Goal: Contribute content: Contribute content

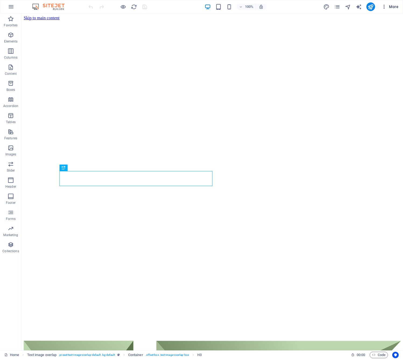
scroll to position [466, 0]
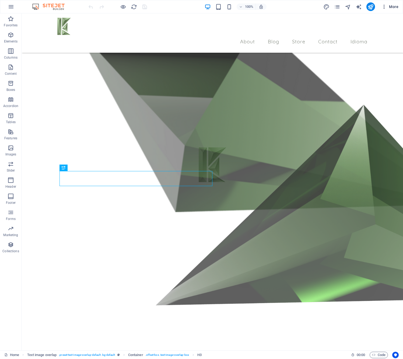
click at [386, 7] on icon "button" at bounding box center [383, 6] width 5 height 5
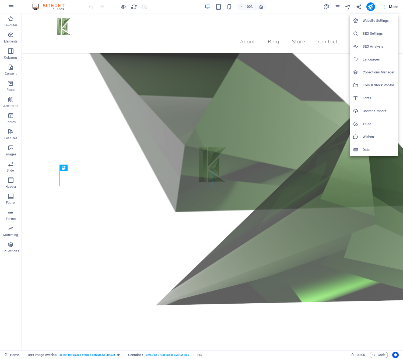
click at [380, 74] on h6 "Collections Manager" at bounding box center [378, 72] width 32 height 6
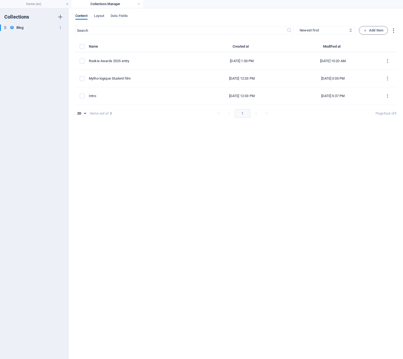
click at [13, 27] on icon at bounding box center [12, 27] width 5 height 5
click at [373, 31] on span "Add Item" at bounding box center [373, 30] width 20 height 6
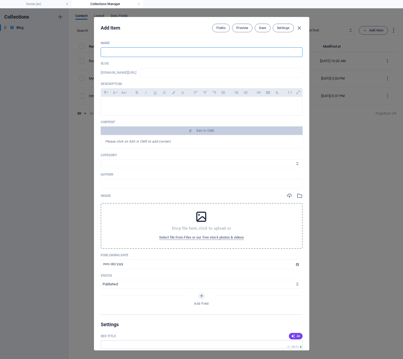
click at [200, 48] on input "text" at bounding box center [202, 52] width 202 height 10
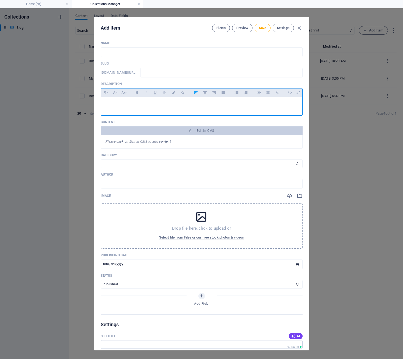
click at [154, 105] on p at bounding box center [201, 103] width 193 height 5
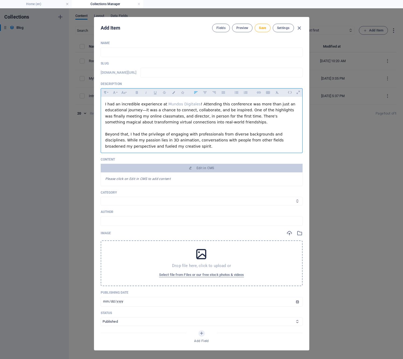
scroll to position [22, 0]
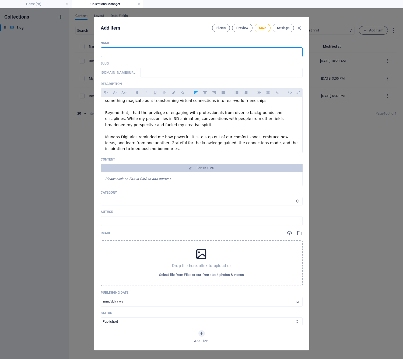
click at [134, 54] on input "text" at bounding box center [202, 52] width 202 height 10
type input "M"
type input "m"
type input "My"
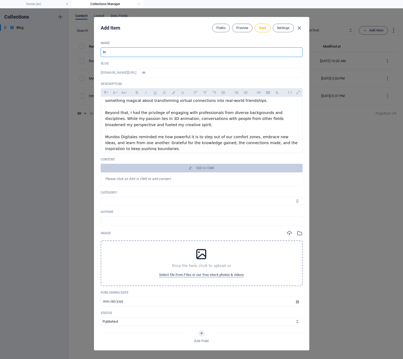
type input "my"
type input "My t"
type input "my-t"
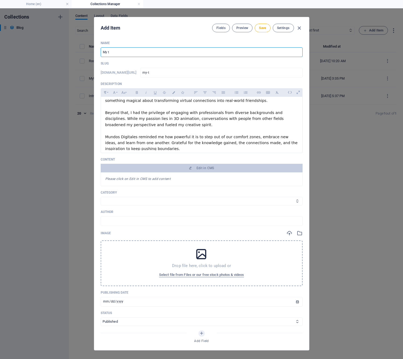
type input "My tr"
type input "my-tr"
type input "My tri"
type input "my-tri"
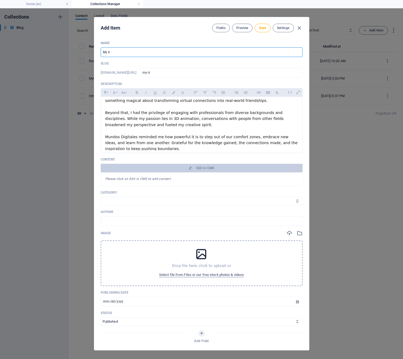
type input "my-tri"
type input "My trip"
type input "my-trip"
type input "My trip t"
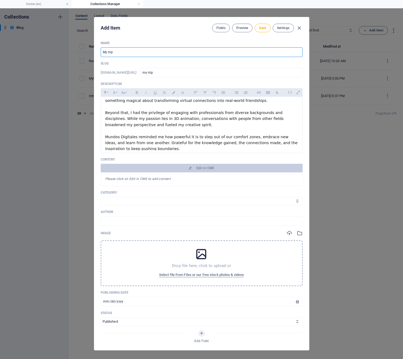
type input "my-trip-t"
type input "My trip to"
type input "my-trip-to"
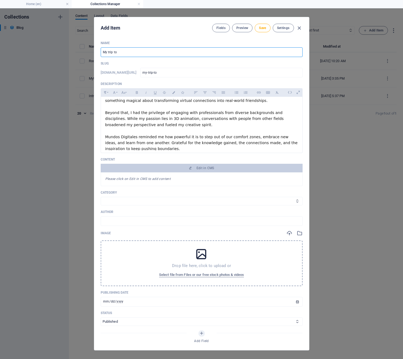
type input "V"
type input "v"
type input "Vi"
type input "vi"
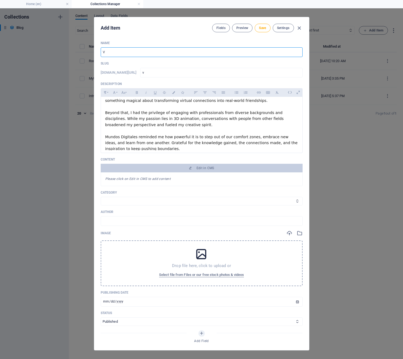
type input "vi"
type input "Vis"
type input "vis"
type input "Visi"
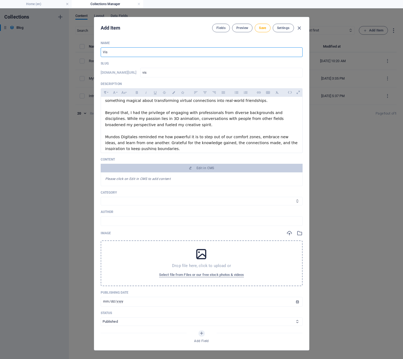
type input "visi"
type input "Visit"
type input "visit"
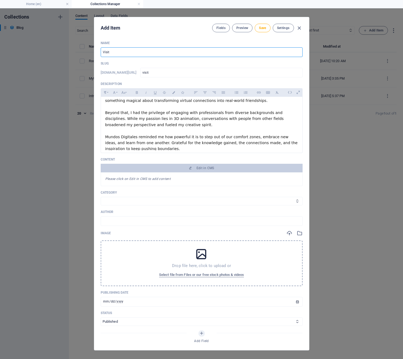
type input "Visiti"
type input "visiti"
type input "Visitin"
type input "visitin"
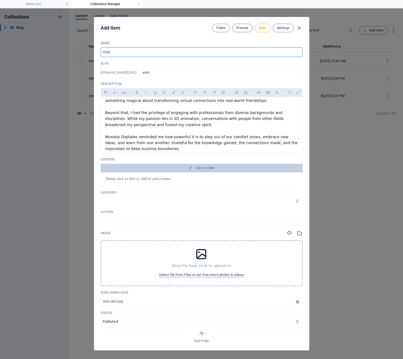
type input "visitin"
type input "Visiting"
type input "visiting"
type input "Visiting M"
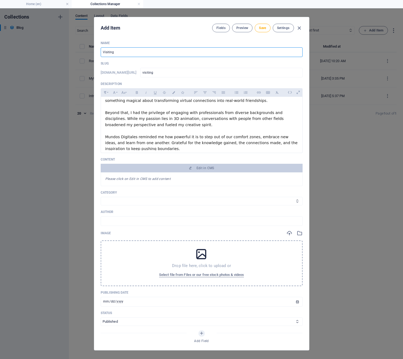
type input "visiting-m"
type input "Visiting Mu"
type input "visiting-mu"
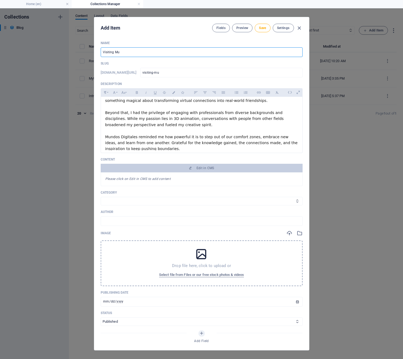
type input "Visiting Mun"
type input "visiting-mun"
type input "Visiting [PERSON_NAME]"
type input "visiting-[PERSON_NAME]"
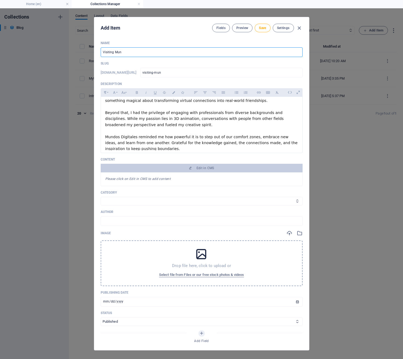
type input "visiting-[PERSON_NAME]"
type input "Visiting Mundo"
type input "visiting-mundo"
type input "Visiting Mundos"
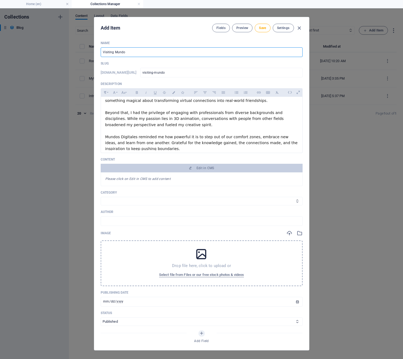
type input "visiting-mundos"
type input "Visiting Mundos D"
type input "visiting-mundos-d"
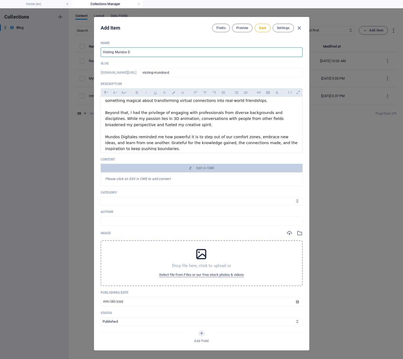
type input "Visiting Mundos Di"
type input "visiting-mundos-di"
type input "Visiting Mundos Dig"
type input "visiting-mundos-dig"
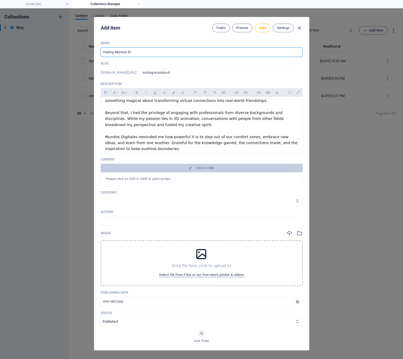
type input "visiting-mundos-dig"
type input "Visiting Mundos Digi"
type input "visiting-mundos-digi"
type input "Visiting Mundos Digit"
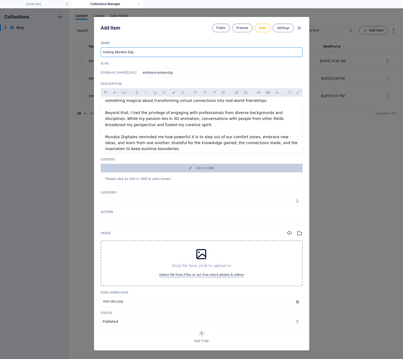
type input "visiting-mundos-digit"
type input "Visiting Mundos Digita"
type input "visiting-mundos-digita"
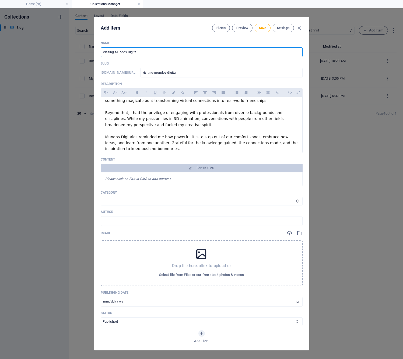
type input "Visiting Mundos Digital"
type input "visiting-mundos-digital"
type input "Visiting Mundos Digitale"
type input "visiting-mundos-digitale"
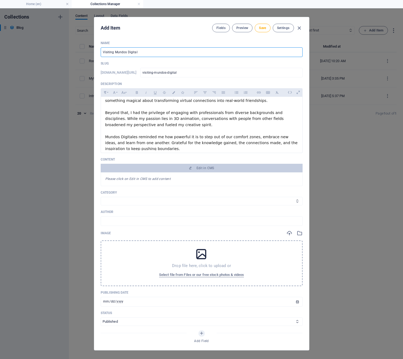
type input "visiting-mundos-digitale"
type input "Visiting Mundos Digitales"
type input "visiting-mundos-digitales"
type input "Visiting Mundos Digitales f"
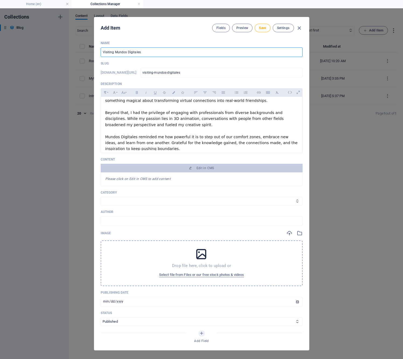
type input "visiting-mundos-digitales-f"
type input "Visiting Mundos Digitales fr"
type input "visiting-mundos-digitales-fr"
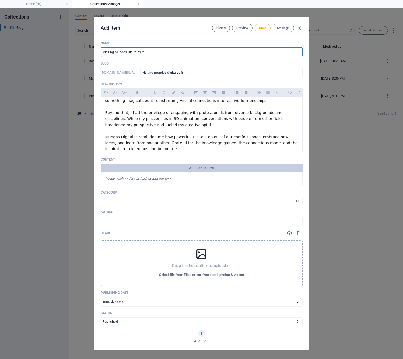
type input "Visiting Mundos Digitales fro"
type input "visiting-mundos-digitales-fro"
type input "Visiting Mundos Digitales fr"
type input "visiting-mundos-digitales-fr"
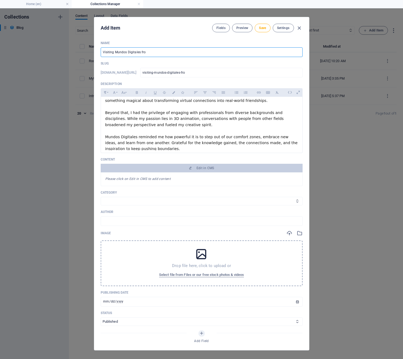
type input "visiting-mundos-digitales-fr"
type input "Visiting Mundos Digitales f"
type input "visiting-mundos-digitales-f"
type input "Visiting Mundos Digitales fo"
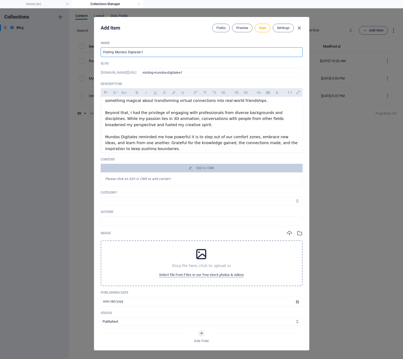
type input "visiting-mundos-digitales-fo"
type input "Visiting Mundos Digitales for"
type input "visiting-mundos-digitales-for"
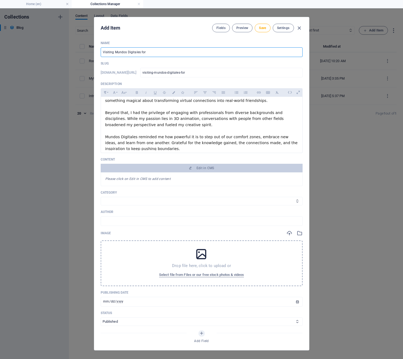
type input "Visiting Mundos Digitales for t"
type input "visiting-mundos-digitales-for-t"
type input "Visiting Mundos Digitales for th"
type input "visiting-mundos-digitales-for-th"
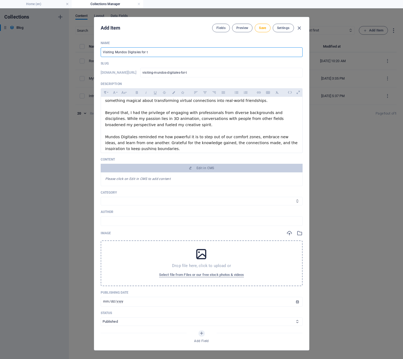
type input "visiting-mundos-digitales-for-th"
type input "Visiting Mundos Digitales for the"
type input "visiting-mundos-digitales-for-the"
type input "Visiting Mundos Digitales for the F"
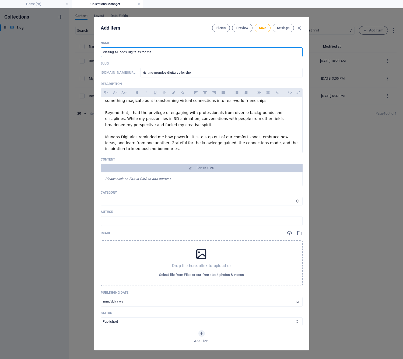
type input "visiting-mundos-digitales-for-the-f"
type input "Visiting Mundos Digitales for the Fi"
type input "visiting-mundos-digitales-for-the-fi"
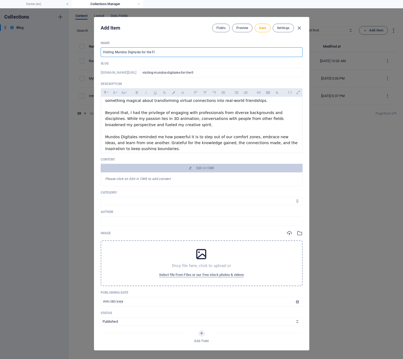
type input "Visiting Mundos Digitales for the Fir"
type input "visiting-mundos-digitales-for-the-fir"
type input "Visiting Mundos Digitales for the Firs"
type input "visiting-mundos-digitales-for-the-firs"
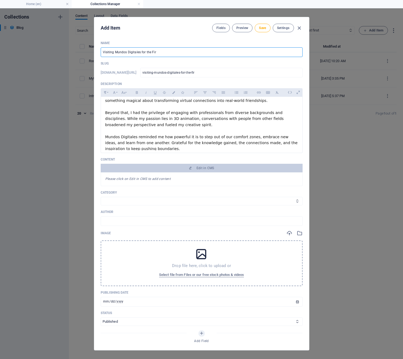
type input "visiting-mundos-digitales-for-the-firs"
type input "Visiting Mundos Digitales for the First"
type input "visiting-mundos-digitales-for-the-first"
type input "Visiting Mundos Digitales for the First T"
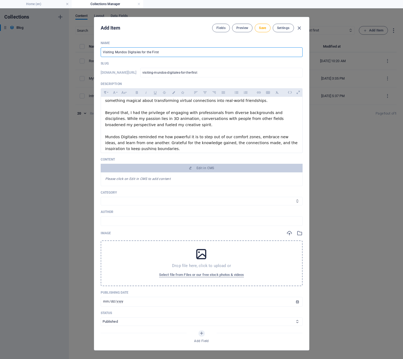
type input "visiting-mundos-digitales-for-the-first-t"
type input "Visiting Mundos Digitales for the First Ti"
type input "visiting-mundos-digitales-for-the-first-ti"
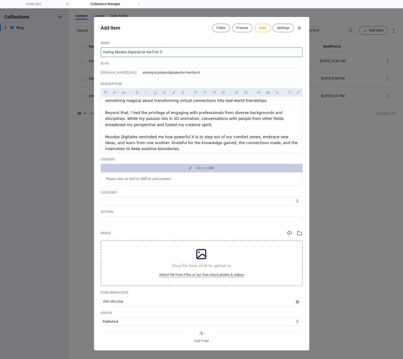
type input "Visiting Mundos Digitales for the First [PERSON_NAME]"
type input "visiting-mundos-digitales-for-the-first-[PERSON_NAME]"
type input "Visiting Mundos Digitales for the First Time"
type input "visiting-mundos-digitales-for-the-first-time"
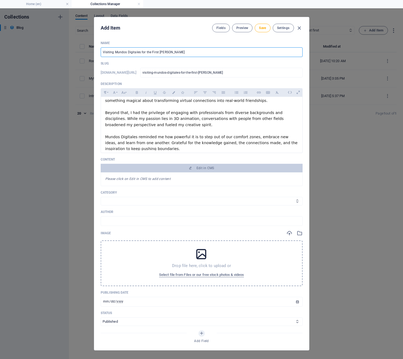
type input "visiting-mundos-digitales-for-the-first-time"
type input "Visiting Mundos Digitales for the First Time!"
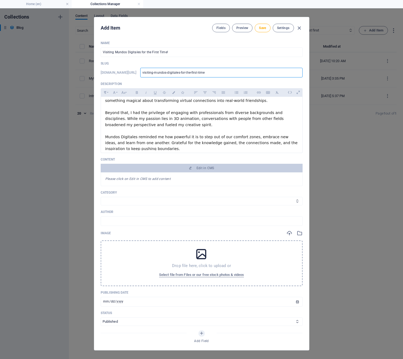
drag, startPoint x: 167, startPoint y: 73, endPoint x: 107, endPoint y: 71, distance: 60.1
click at [107, 71] on div "[DOMAIN_NAME][URL] visiting-mundos-digitales-for-the-first-time ​" at bounding box center [202, 73] width 202 height 10
type input "-mundos-digitales-for-the-first-time"
type input "mundos-digitales-for-the-first-time"
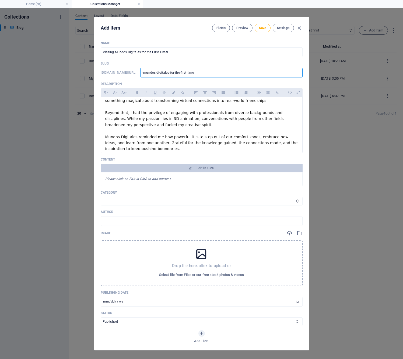
type input "mundos-digitales-for-the-first-time"
type input "mundos-digitales"
click at [121, 133] on p "I had an incredible experience at Mundos Digitales ! Attending this conference …" at bounding box center [201, 116] width 193 height 72
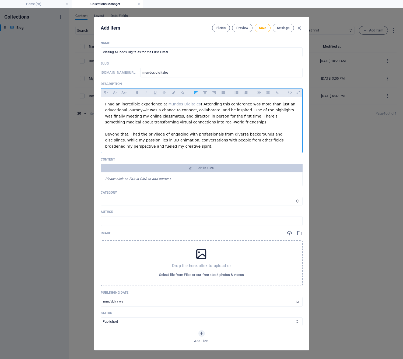
scroll to position [0, 0]
drag, startPoint x: 163, startPoint y: 105, endPoint x: 194, endPoint y: 104, distance: 30.7
click at [194, 104] on p "I had an incredible experience at Mundos Digitales ! Attending this conference …" at bounding box center [201, 137] width 193 height 72
drag, startPoint x: 142, startPoint y: 111, endPoint x: 186, endPoint y: 111, distance: 44.4
click at [184, 111] on span "Attending this conference was more than just an educational journey—it was a ch…" at bounding box center [199, 113] width 189 height 22
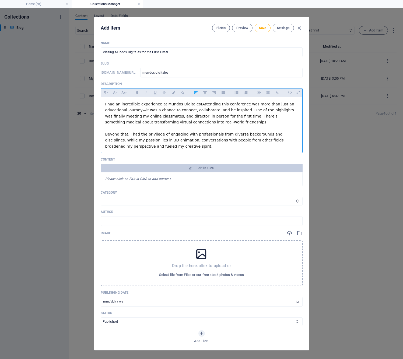
click at [218, 112] on span "Attending this conference was more than just an educational journey—it was a ch…" at bounding box center [199, 113] width 189 height 22
click at [195, 104] on span "Attending this conference was more than just an educational journey—it was a ch…" at bounding box center [199, 113] width 189 height 22
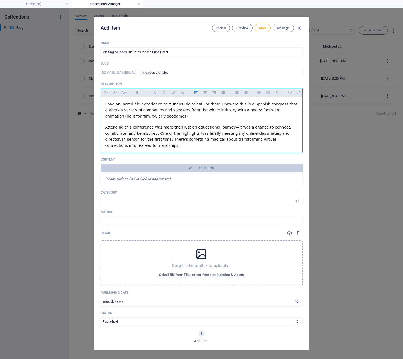
click at [220, 119] on p at bounding box center [201, 121] width 193 height 5
click at [198, 116] on p "I had an incredible experience at Mundos Digitales! For those unaware this is a…" at bounding box center [201, 110] width 193 height 18
click at [139, 145] on p "​ Attending this conference was more than just an educational journey—it was a …" at bounding box center [201, 160] width 193 height 72
drag, startPoint x: 154, startPoint y: 127, endPoint x: 229, endPoint y: 126, distance: 75.4
click at [229, 126] on span "Attending this conference was more than just an educational journey—it was a ch…" at bounding box center [198, 136] width 186 height 22
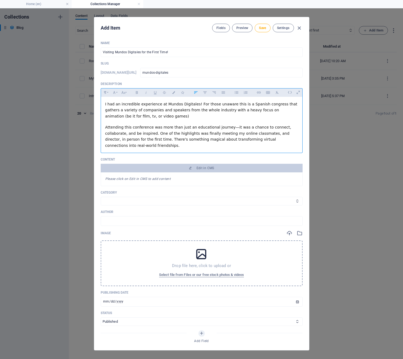
drag, startPoint x: 124, startPoint y: 134, endPoint x: 150, endPoint y: 134, distance: 26.1
click at [124, 134] on span "Attending this conference was more than just an educational journey—it was a ch…" at bounding box center [198, 136] width 186 height 22
click at [156, 133] on span "Attending this conference was more than just an educational journey—it was a ch…" at bounding box center [198, 136] width 186 height 22
click at [178, 116] on p "I had an incredible experience at Mundos Digitales! For those unaware this is a…" at bounding box center [201, 110] width 193 height 18
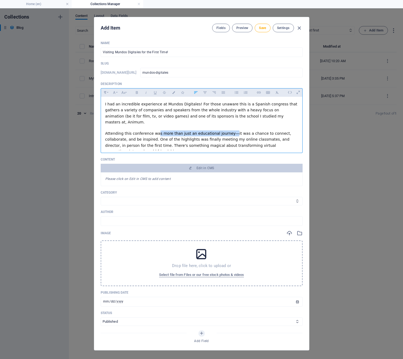
drag, startPoint x: 156, startPoint y: 127, endPoint x: 227, endPoint y: 128, distance: 71.3
click at [227, 131] on span "Attending this conference was more than just an educational journey—it was a ch…" at bounding box center [198, 142] width 186 height 22
drag, startPoint x: 154, startPoint y: 133, endPoint x: 162, endPoint y: 133, distance: 8.1
click at [154, 133] on span "Attending this conference was more than just an educational journey—it was a ch…" at bounding box center [198, 142] width 186 height 22
click at [226, 131] on span "Attending this conference was more than just an educational journey—it was a ch…" at bounding box center [198, 142] width 186 height 22
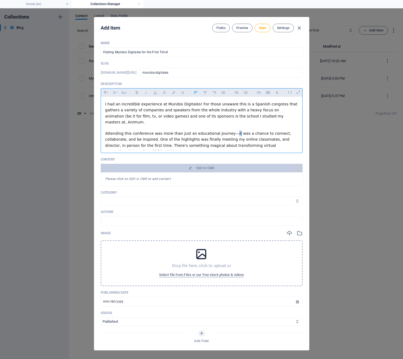
drag, startPoint x: 226, startPoint y: 127, endPoint x: 234, endPoint y: 163, distance: 37.2
click at [226, 131] on span "Attending this conference was more than just an educational journey—it was a ch…" at bounding box center [198, 142] width 186 height 22
click at [133, 133] on span "Attending this conference was more than just an educational journey. It was a c…" at bounding box center [197, 142] width 184 height 22
click at [137, 134] on span "Attending this conference was more than just an educational journey. It was a c…" at bounding box center [197, 142] width 184 height 22
click at [135, 133] on span "Attending this conference was more than just an educational journey. It was a c…" at bounding box center [197, 142] width 184 height 22
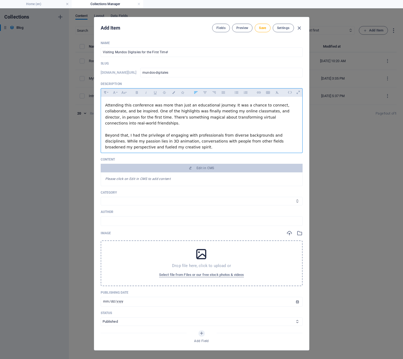
scroll to position [29, 0]
drag, startPoint x: 129, startPoint y: 110, endPoint x: 265, endPoint y: 109, distance: 135.4
click at [265, 109] on span "Attending this conference was more than just an educational journey. It was a c…" at bounding box center [197, 114] width 184 height 22
click at [249, 113] on p "​ Attending this conference was more than just an educational journey. It was a…" at bounding box center [201, 138] width 193 height 72
click at [295, 110] on p "​ Attending this conference was more than just an educational journey. It was a…" at bounding box center [201, 138] width 193 height 72
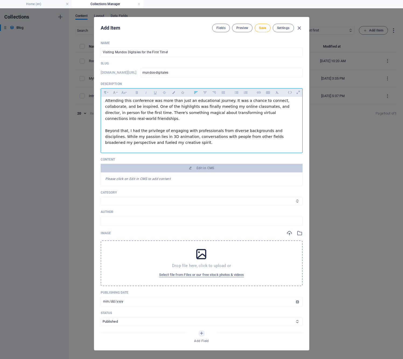
scroll to position [31, 0]
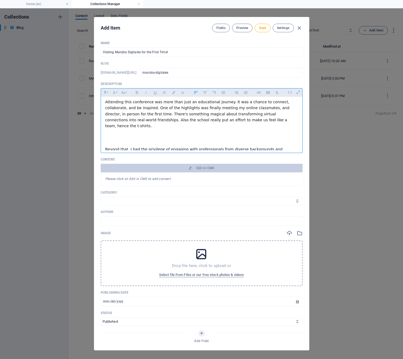
click at [129, 134] on p "​ Beyond that, I had the privilege of engaging with professionals from diverse …" at bounding box center [201, 161] width 193 height 54
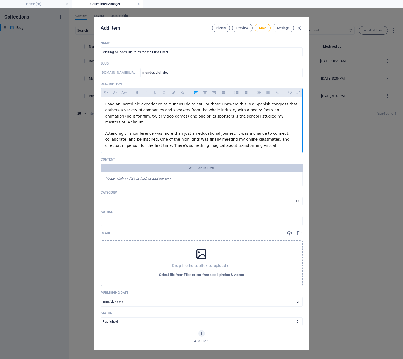
scroll to position [0, 0]
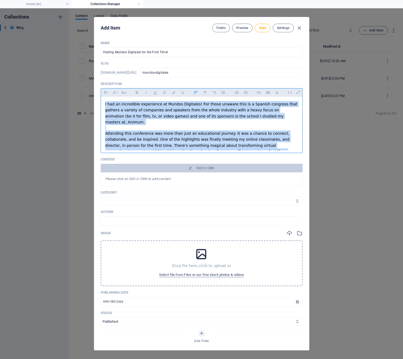
drag, startPoint x: 256, startPoint y: 146, endPoint x: 129, endPoint y: 96, distance: 136.4
click at [93, 65] on div "Add Item Fields Preview Save Settings Name Visiting Mundos Digitales for the Fi…" at bounding box center [201, 183] width 403 height 351
drag, startPoint x: 153, startPoint y: 137, endPoint x: 85, endPoint y: 35, distance: 122.7
click at [85, 35] on div "Add Item Fields Preview Save Settings Name Visiting Mundos Digitales for the Fi…" at bounding box center [201, 183] width 403 height 351
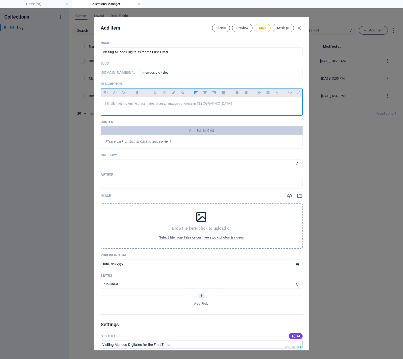
click at [173, 142] on div "Please click on Edit in CMS to add content" at bounding box center [202, 142] width 202 height 14
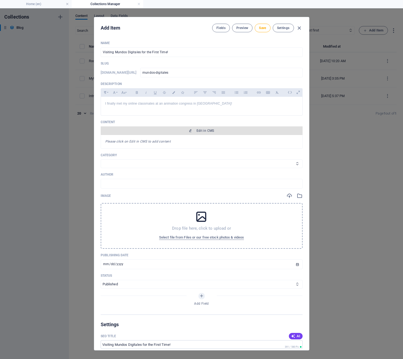
click at [169, 131] on span "Edit in CMS" at bounding box center [202, 131] width 198 height 4
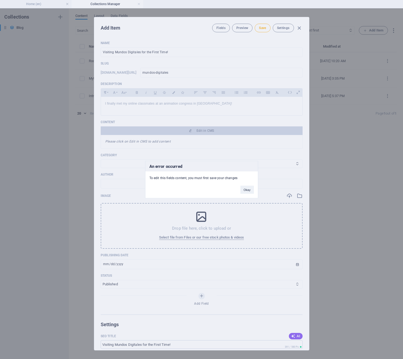
click at [231, 191] on div "An error occurred To edit this fields content, you must first save your changes…" at bounding box center [201, 179] width 113 height 37
click at [244, 190] on button "Okay" at bounding box center [246, 190] width 13 height 8
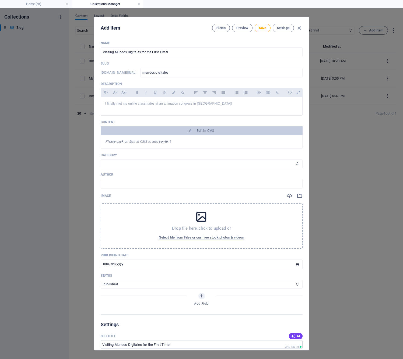
select select "Animation"
click at [179, 182] on input "text" at bounding box center [202, 184] width 202 height 10
type input "[PERSON_NAME]"
select select "Draft"
click at [175, 264] on input "[DATE]" at bounding box center [202, 265] width 202 height 10
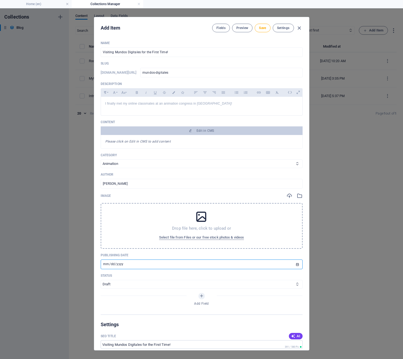
type input "[DATE]"
click at [177, 274] on p "Status" at bounding box center [202, 276] width 202 height 4
click at [265, 29] on span "Save" at bounding box center [262, 28] width 7 height 4
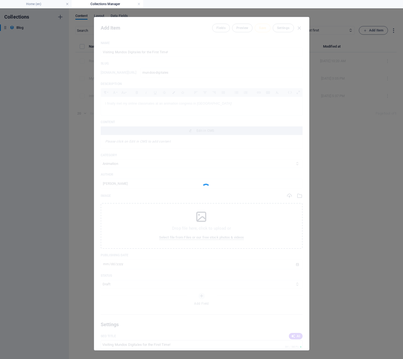
type input "mundos-digitales"
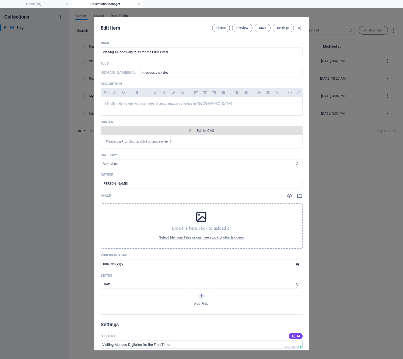
click at [230, 135] on button "Edit in CMS" at bounding box center [202, 130] width 202 height 9
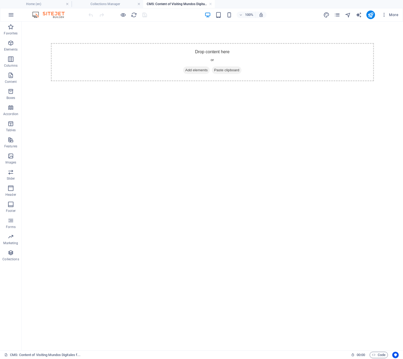
click at [201, 68] on span "Add elements" at bounding box center [196, 70] width 27 height 8
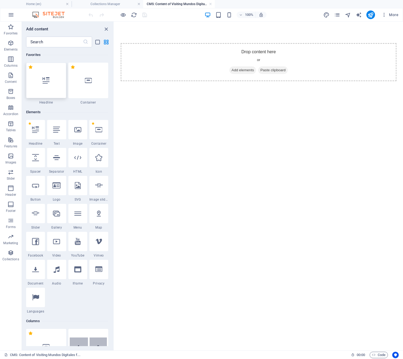
click at [50, 84] on div at bounding box center [46, 81] width 40 height 36
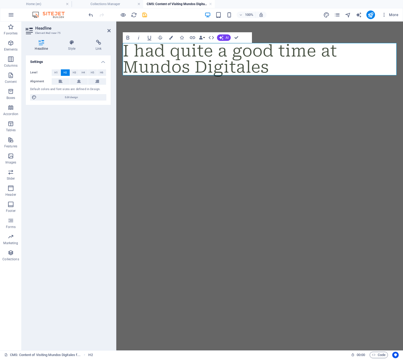
click at [189, 97] on html "Skip to main content I had quite a good time at Mundos Digitales" at bounding box center [259, 59] width 287 height 75
drag, startPoint x: 241, startPoint y: 109, endPoint x: 239, endPoint y: 111, distance: 3.2
click at [241, 97] on html "Skip to main content I had quite a good time at Mundos Digitales" at bounding box center [259, 59] width 287 height 75
drag, startPoint x: 157, startPoint y: 151, endPoint x: 119, endPoint y: 87, distance: 74.0
click at [154, 97] on html "Skip to main content I had quite a good time at Mundos Digitales" at bounding box center [259, 59] width 287 height 75
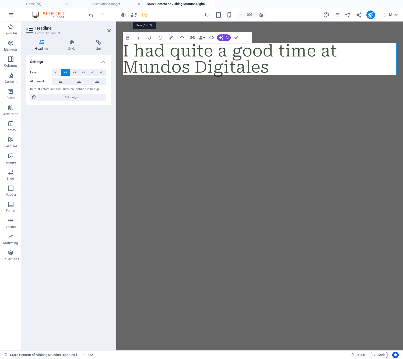
click at [146, 15] on icon "save" at bounding box center [145, 15] width 6 height 6
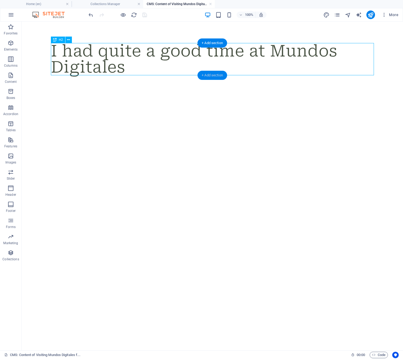
click at [218, 75] on div "+ Add section" at bounding box center [212, 75] width 30 height 9
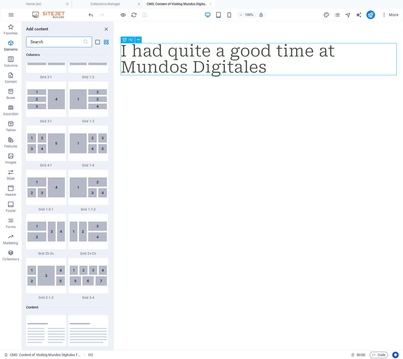
scroll to position [942, 0]
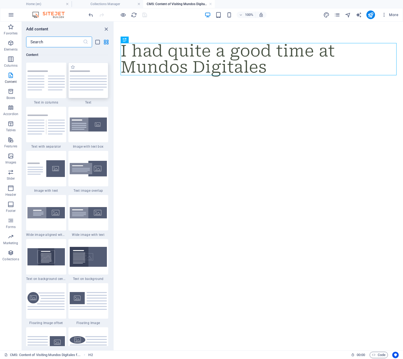
click at [98, 90] on img at bounding box center [88, 81] width 37 height 20
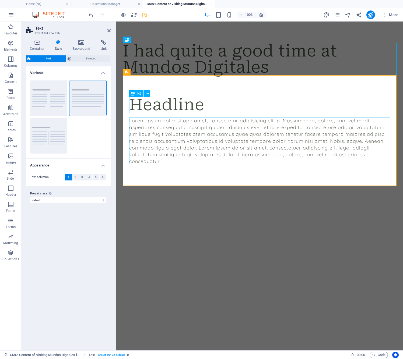
click at [180, 104] on div "Headline" at bounding box center [259, 105] width 261 height 16
click at [202, 107] on div "Headline" at bounding box center [259, 105] width 261 height 16
click at [177, 141] on div "Lorem ipsum dolor sitope amet, consectetur adipisicing elitip. Massumenda, dolo…" at bounding box center [259, 140] width 261 height 47
click at [177, 102] on div "Headline" at bounding box center [259, 105] width 261 height 16
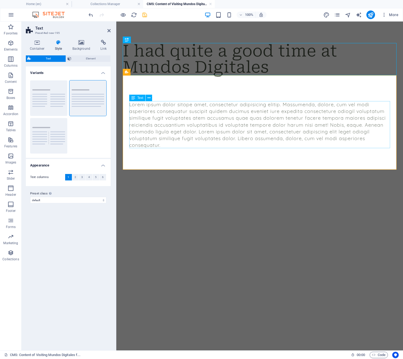
click at [179, 130] on div "Lorem ipsum dolor sitope amet, consectetur adipisicing elitip. Massumenda, dolo…" at bounding box center [259, 124] width 261 height 47
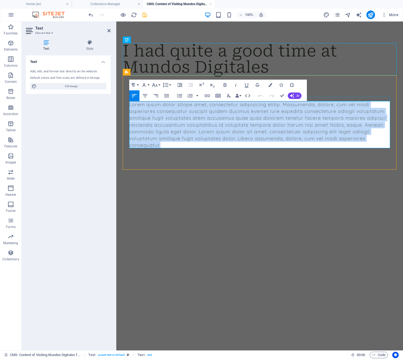
drag, startPoint x: 187, startPoint y: 142, endPoint x: 129, endPoint y: 96, distance: 73.6
click at [130, 97] on div "Lorem ipsum dolor sitope amet, consectetur adipisicing elitip. Massumenda, dolo…" at bounding box center [260, 122] width 274 height 95
drag, startPoint x: 112, startPoint y: 74, endPoint x: 228, endPoint y: 96, distance: 118.2
click at [228, 96] on icon "button" at bounding box center [229, 96] width 4 height 4
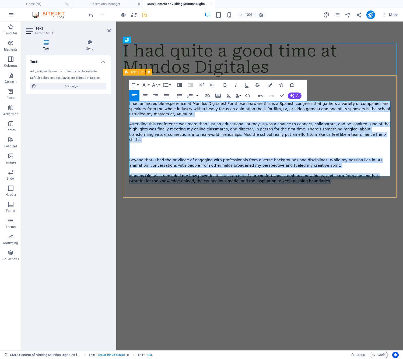
drag, startPoint x: 316, startPoint y: 174, endPoint x: 45, endPoint y: 71, distance: 289.9
click at [116, 71] on html "Skip to main content I had quite a good time at Mundos Digitales I had an incre…" at bounding box center [259, 125] width 287 height 206
click at [228, 93] on icon "button" at bounding box center [228, 96] width 6 height 6
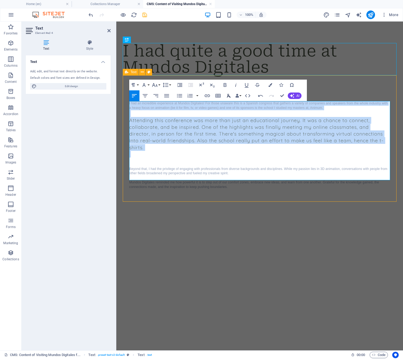
click at [227, 96] on icon "button" at bounding box center [228, 96] width 6 height 6
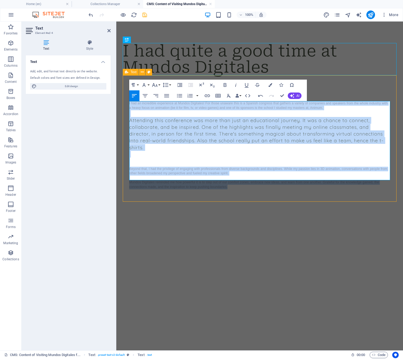
click at [223, 125] on p "​Attending this conference was more than just an educational journey. It was a …" at bounding box center [259, 134] width 261 height 34
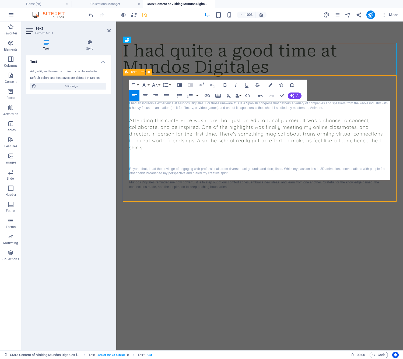
click at [131, 121] on p "​Attending this conference was more than just an educational journey. It was a …" at bounding box center [259, 134] width 261 height 34
drag, startPoint x: 130, startPoint y: 121, endPoint x: 141, endPoint y: 130, distance: 13.7
click at [130, 121] on p "​Attending this conference was more than just an educational journey. It was a …" at bounding box center [259, 134] width 261 height 34
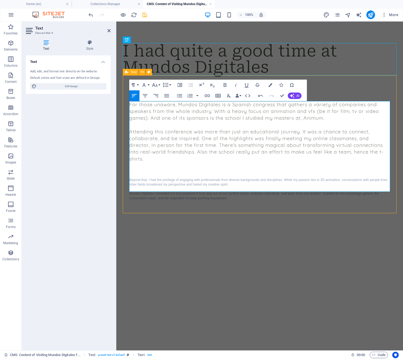
click at [230, 212] on div "For those unaware, Mundos Digitales is a Spanish congress that gathers a variet…" at bounding box center [260, 148] width 274 height 147
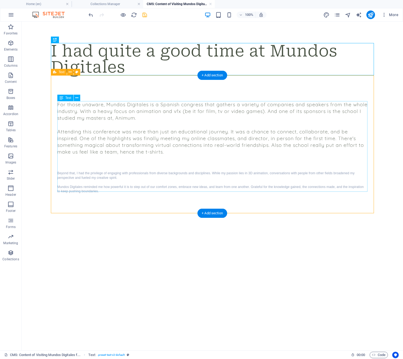
click at [199, 131] on div "For those unaware, Mundos Digitales is a Spanish congress that gathers a variet…" at bounding box center [212, 147] width 310 height 93
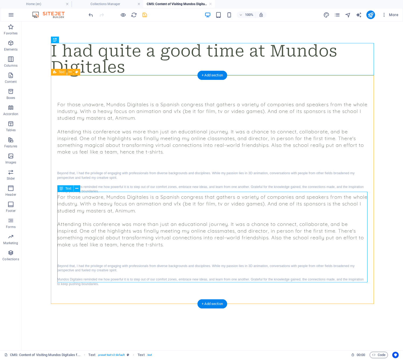
click at [97, 204] on div "For those unaware, Mundos Digitales is a Spanish congress that gathers a variet…" at bounding box center [212, 240] width 310 height 93
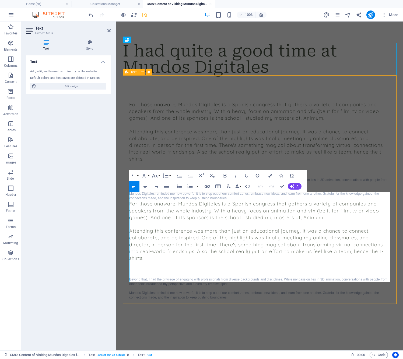
click at [160, 221] on p at bounding box center [259, 224] width 261 height 7
click at [319, 207] on p "For those unaware, Mundos Digitales is a Spanish congress that gathers a variet…" at bounding box center [259, 210] width 261 height 20
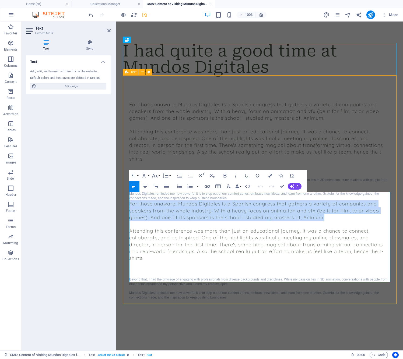
drag, startPoint x: 336, startPoint y: 210, endPoint x: 89, endPoint y: 165, distance: 251.2
click at [116, 165] on html "Skip to main content I had quite a good time at Mundos Digitales For those unaw…" at bounding box center [259, 183] width 287 height 322
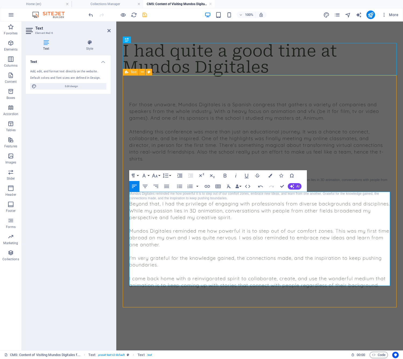
scroll to position [0, 0]
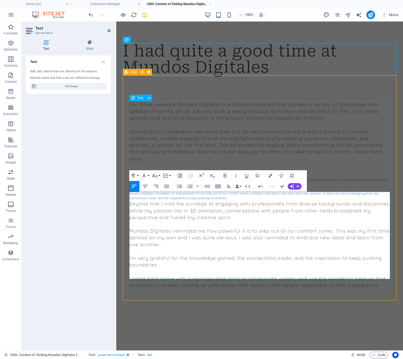
drag, startPoint x: 168, startPoint y: 149, endPoint x: 165, endPoint y: 149, distance: 2.7
click at [168, 149] on div "For those unaware, Mundos Digitales is a Spanish congress that gathers a variet…" at bounding box center [259, 150] width 261 height 99
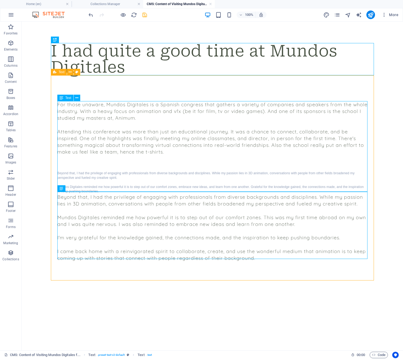
click at [119, 164] on div "For those unaware, Mundos Digitales is a Spanish congress that gathers a variet…" at bounding box center [212, 147] width 310 height 93
drag, startPoint x: 119, startPoint y: 164, endPoint x: 24, endPoint y: 163, distance: 95.3
click at [119, 164] on div "For those unaware, Mundos Digitales is a Spanish congress that gathers a variet…" at bounding box center [212, 147] width 310 height 93
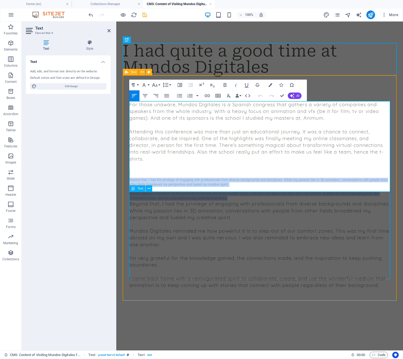
drag, startPoint x: 239, startPoint y: 163, endPoint x: 269, endPoint y: 201, distance: 47.7
click at [269, 200] on div "For those unaware, Mundos Digitales is a Spanish congress that gathers a variet…" at bounding box center [260, 192] width 274 height 235
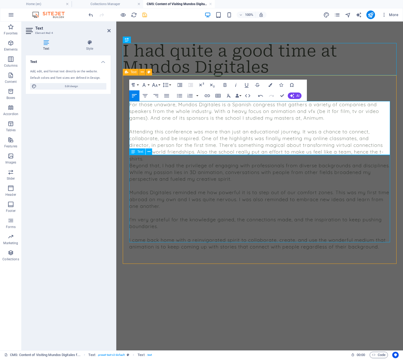
click at [272, 207] on div "Beyond that, I had the privilege of engaging with professionals from diverse ba…" at bounding box center [259, 206] width 261 height 88
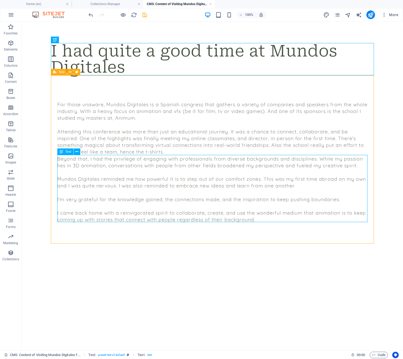
click at [239, 197] on div "Beyond that, I had the privilege of engaging with professionals from diverse ba…" at bounding box center [212, 190] width 310 height 68
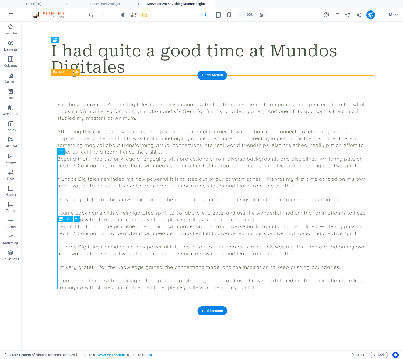
click at [129, 238] on div "Beyond that, I had the privilege of engaging with professionals from diverse ba…" at bounding box center [212, 257] width 310 height 68
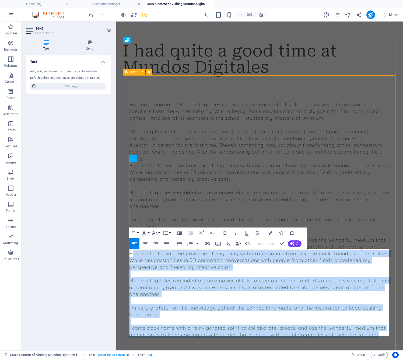
drag, startPoint x: 131, startPoint y: 253, endPoint x: 319, endPoint y: 343, distance: 207.9
click at [320, 342] on div "For those unaware, Mundos Digitales is a Spanish congress that gathers a variet…" at bounding box center [260, 217] width 274 height 285
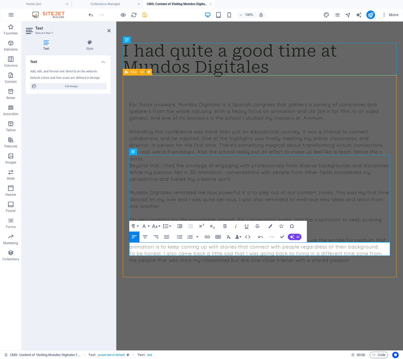
click at [164, 253] on p "To be honest, I also came back a little sad that I was going back to living in …" at bounding box center [259, 256] width 261 height 13
click at [344, 250] on p "To be honest, I also came back a little sad that I was going back to living in …" at bounding box center [259, 256] width 261 height 13
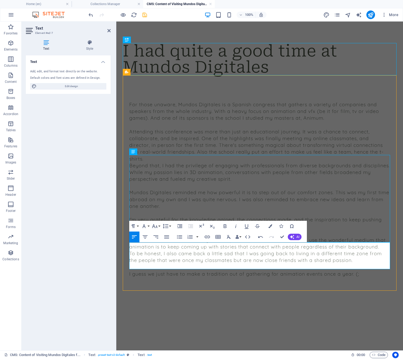
click at [299, 299] on div "I had quite a good time at Mundos Digitales For those unaware, Mundos Digitales…" at bounding box center [259, 171] width 287 height 299
click at [238, 147] on div "For those unaware, Mundos Digitales is a Spanish congress that gathers a variet…" at bounding box center [259, 131] width 261 height 61
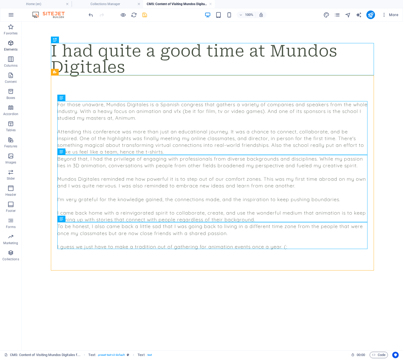
click at [9, 43] on icon "button" at bounding box center [11, 43] width 6 height 6
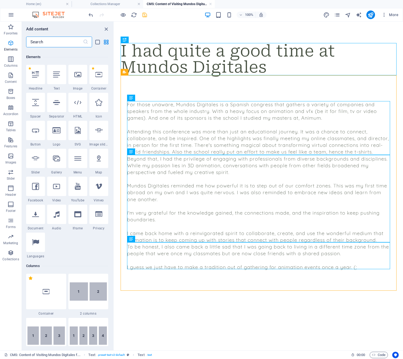
scroll to position [57, 0]
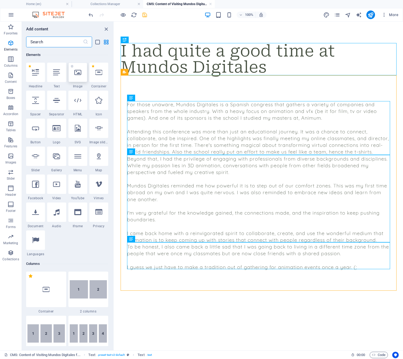
click at [80, 71] on icon at bounding box center [77, 72] width 7 height 7
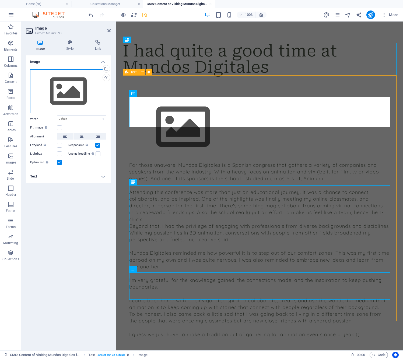
click at [74, 89] on div "Drag files here, click to choose files or select files from Files or our free s…" at bounding box center [68, 91] width 76 height 44
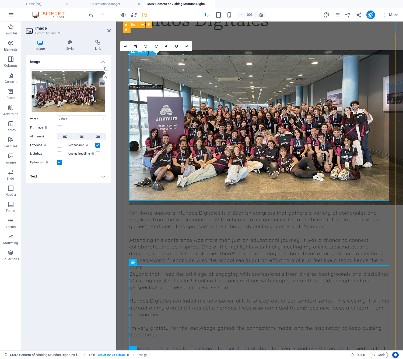
scroll to position [42, 0]
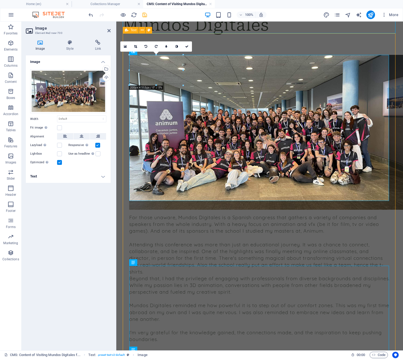
click at [256, 36] on div "For those unaware, Mundos Digitales is a Spanish congress that gathers a variet…" at bounding box center [260, 222] width 274 height 379
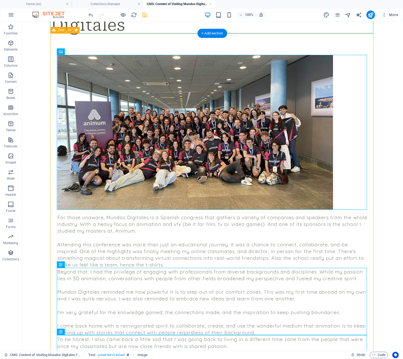
scroll to position [40, 0]
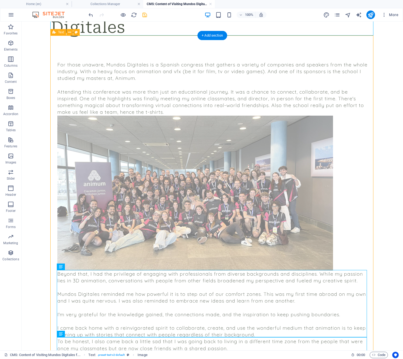
drag, startPoint x: 90, startPoint y: 74, endPoint x: 91, endPoint y: 145, distance: 71.3
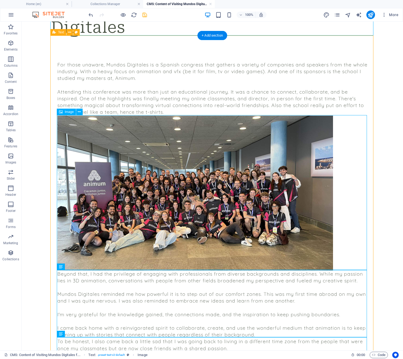
click at [220, 163] on figure at bounding box center [212, 193] width 310 height 155
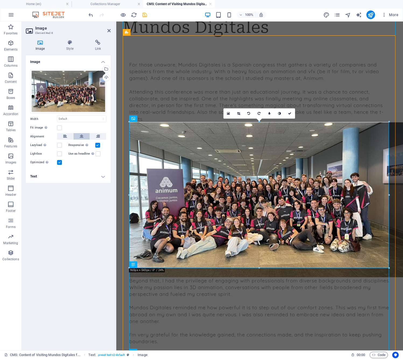
click at [81, 138] on icon at bounding box center [82, 136] width 4 height 6
click at [170, 103] on div "For those unaware, Mundos Digitales is a Spanish congress that gathers a variet…" at bounding box center [259, 91] width 261 height 61
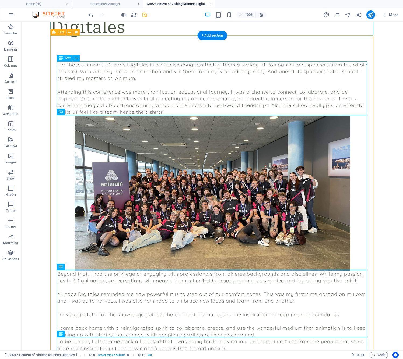
click at [166, 111] on div "For those unaware, Mundos Digitales is a Spanish congress that gathers a variet…" at bounding box center [212, 88] width 310 height 54
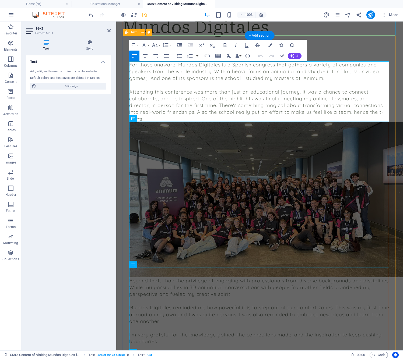
click at [185, 118] on p "Attending this conference was more than just an educational journey. It was a c…" at bounding box center [259, 106] width 261 height 34
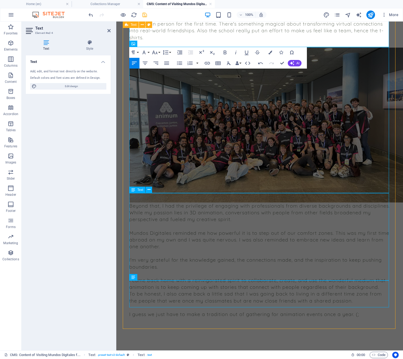
click at [155, 203] on div "Beyond that, I had the privilege of engaging with professionals from diverse ba…" at bounding box center [259, 247] width 261 height 88
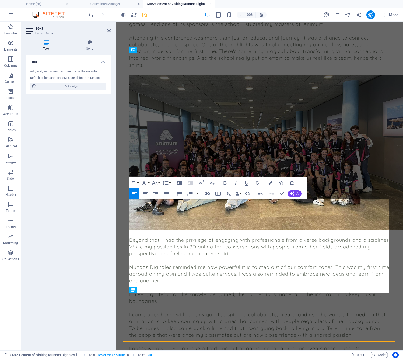
scroll to position [117, 0]
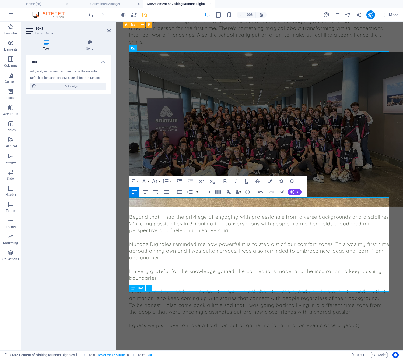
click at [167, 302] on div "To be honest, I also came back a little sad that I was going back to living in …" at bounding box center [259, 315] width 261 height 27
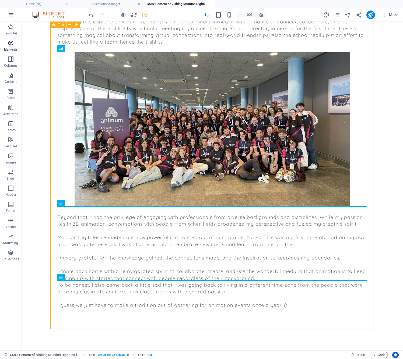
click at [10, 46] on icon "button" at bounding box center [11, 43] width 6 height 6
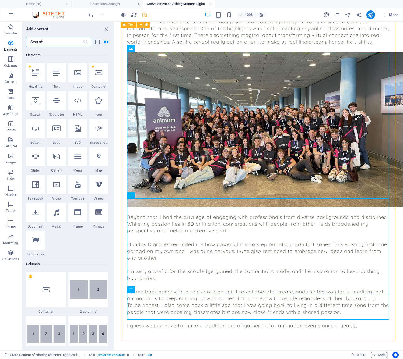
scroll to position [57, 0]
click at [82, 73] on div at bounding box center [77, 72] width 19 height 19
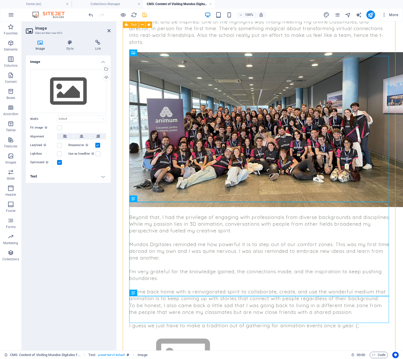
scroll to position [158, 0]
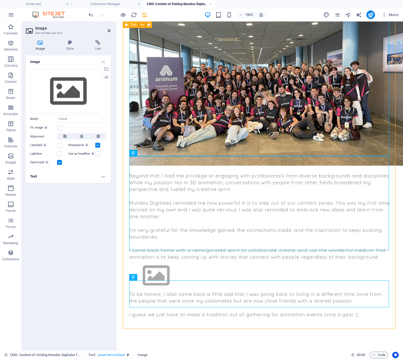
drag, startPoint x: 256, startPoint y: 77, endPoint x: 145, endPoint y: 271, distance: 223.6
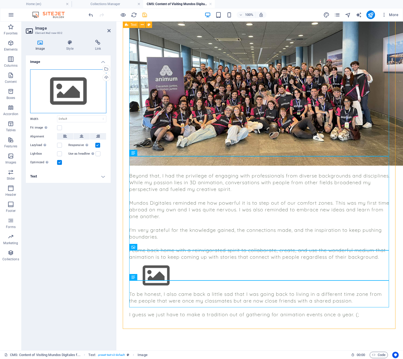
click at [73, 94] on div "Drag files here, click to choose files or select files from Files or our free s…" at bounding box center [68, 91] width 76 height 44
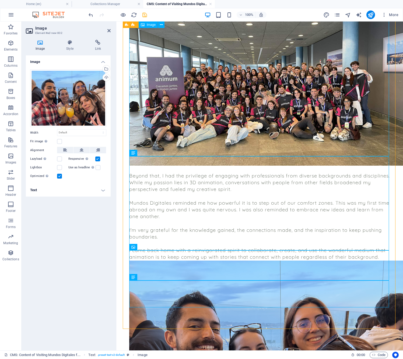
scroll to position [158, 0]
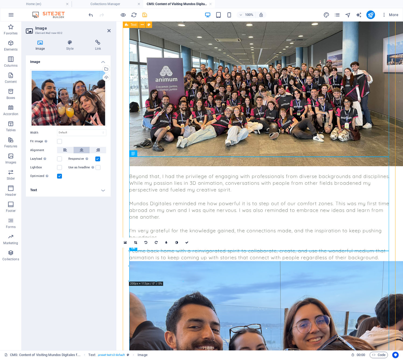
click at [80, 152] on icon at bounding box center [82, 150] width 4 height 6
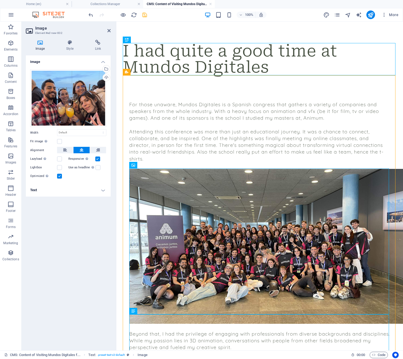
scroll to position [0, 0]
click at [143, 15] on icon "save" at bounding box center [145, 15] width 6 height 6
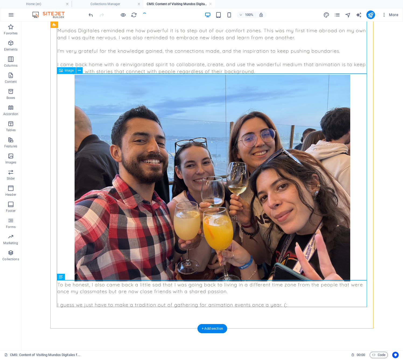
scroll to position [317, 0]
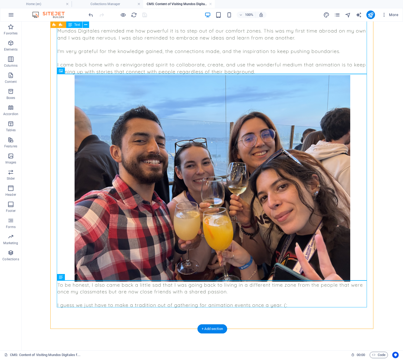
click at [243, 70] on div "Beyond that, I had the privilege of engaging with professionals from diverse ba…" at bounding box center [212, 38] width 310 height 75
drag, startPoint x: 243, startPoint y: 70, endPoint x: 148, endPoint y: 70, distance: 95.0
click at [243, 70] on div "Beyond that, I had the privilege of engaging with professionals from diverse ba…" at bounding box center [212, 38] width 310 height 75
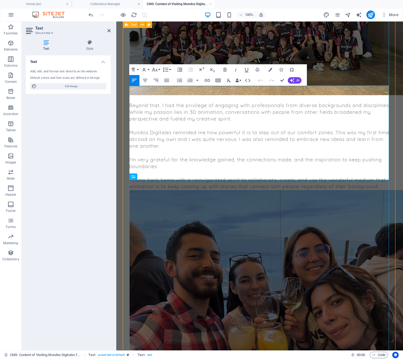
click at [379, 177] on p "I came back home with a reinvigorated spirit to collaborate, create, and use th…" at bounding box center [259, 183] width 261 height 13
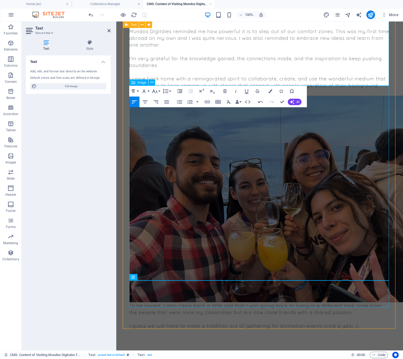
scroll to position [330, 0]
click at [162, 303] on div "To be honest, I also came back a little sad that I was going back to living in …" at bounding box center [259, 316] width 261 height 27
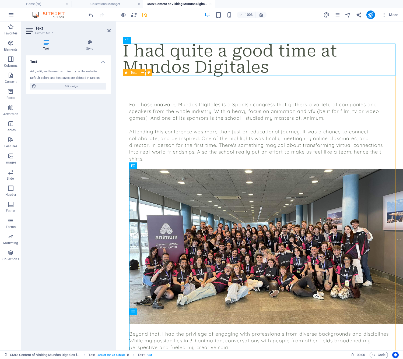
scroll to position [0, 0]
click at [120, 2] on h4 "Collections Manager" at bounding box center [108, 4] width 72 height 6
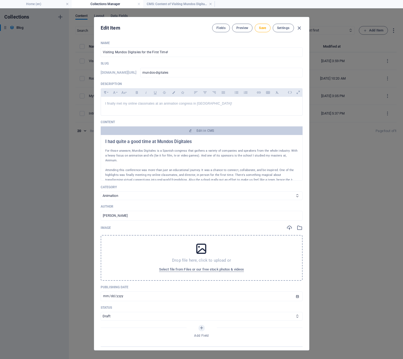
click at [198, 259] on p "Drop file here, click to upload or" at bounding box center [201, 260] width 59 height 5
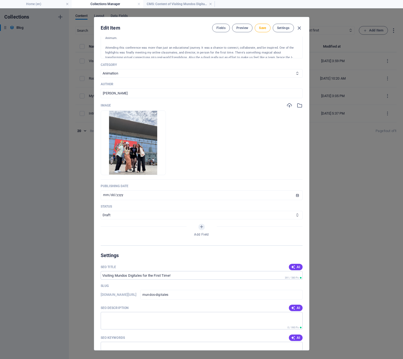
scroll to position [123, 0]
select select "Published"
click at [263, 27] on span "Save" at bounding box center [262, 28] width 7 height 4
click at [301, 27] on icon "button" at bounding box center [299, 28] width 6 height 6
type input "visiting-mundos-digitales-for-the-first-time"
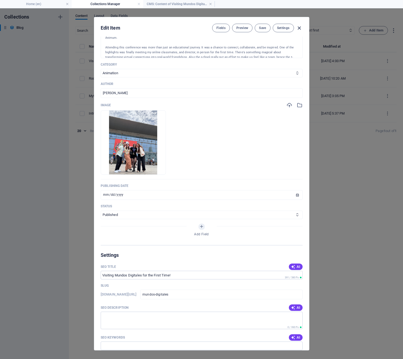
type input "[DATE]"
type input "visiting-mundos-digitales-for-the-first-time"
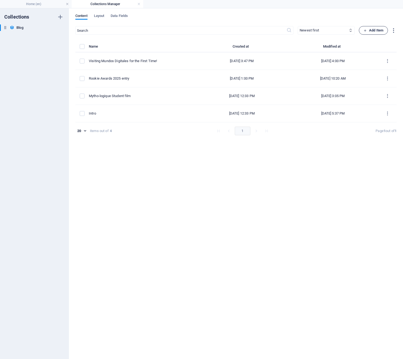
click at [368, 31] on span "Add Item" at bounding box center [373, 30] width 20 height 6
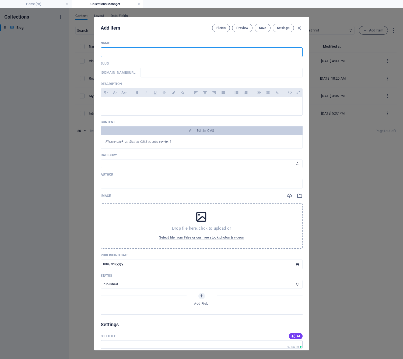
click at [177, 53] on input "text" at bounding box center [202, 52] width 202 height 10
type input "T"
type input "t"
type input "Tu"
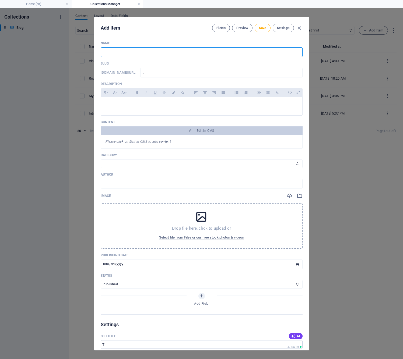
type input "tu"
type input "Tur"
type input "tur"
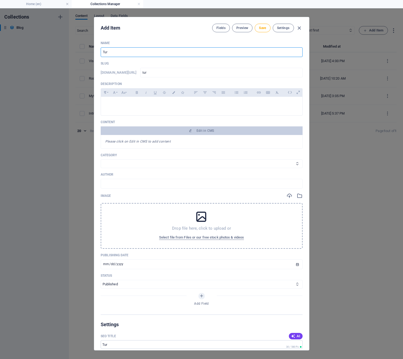
type input "Turn"
type input "turn"
type input "Turne"
type input "turne"
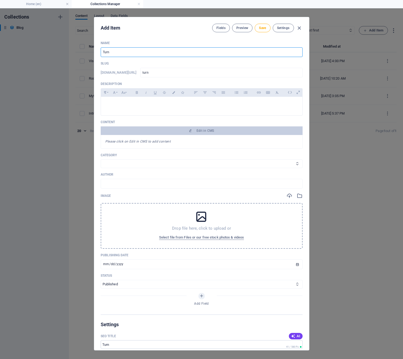
type input "turne"
type input "Turned"
type input "turned"
type input "Turned 3"
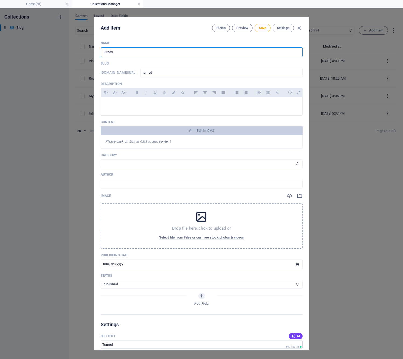
type input "turned-3"
type input "Turned 33"
type input "turned-33"
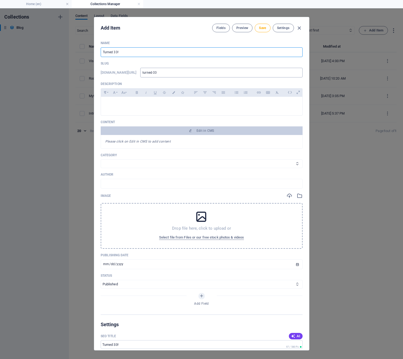
type input "Turned 33!"
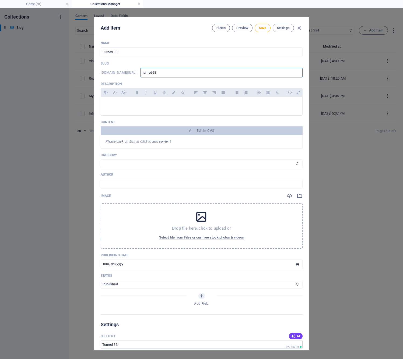
drag, startPoint x: 168, startPoint y: 73, endPoint x: 74, endPoint y: 61, distance: 94.7
click at [77, 62] on div "Add Item Fields Preview Save Settings Name Turned 33! ​ Slug [DOMAIN_NAME][URL]…" at bounding box center [201, 183] width 403 height 351
type input "33"
click at [141, 108] on div at bounding box center [201, 105] width 201 height 16
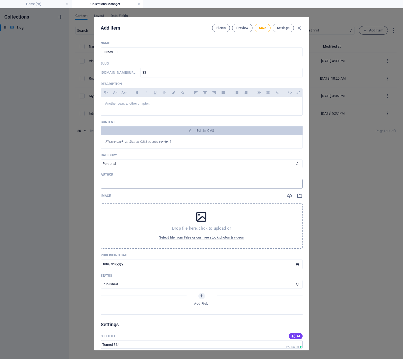
click at [156, 183] on input "text" at bounding box center [202, 184] width 202 height 10
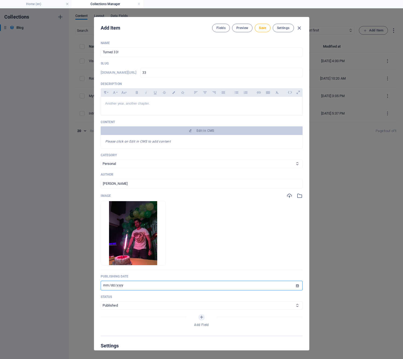
click at [165, 286] on input "[DATE]" at bounding box center [202, 286] width 202 height 10
click at [205, 276] on p "Publishing Date" at bounding box center [202, 276] width 202 height 4
click at [260, 29] on span "Save" at bounding box center [262, 28] width 7 height 4
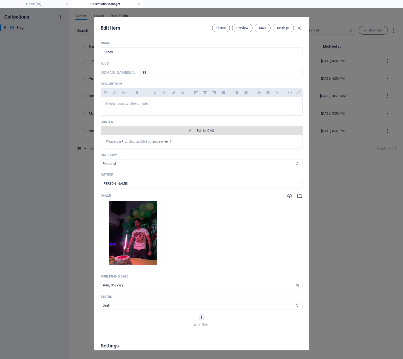
click at [203, 133] on button "Edit in CMS" at bounding box center [202, 130] width 202 height 9
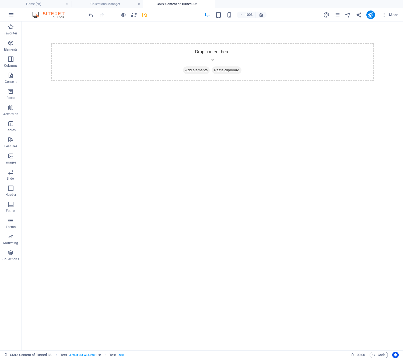
scroll to position [0, 0]
click at [203, 73] on span "Add elements" at bounding box center [196, 70] width 27 height 8
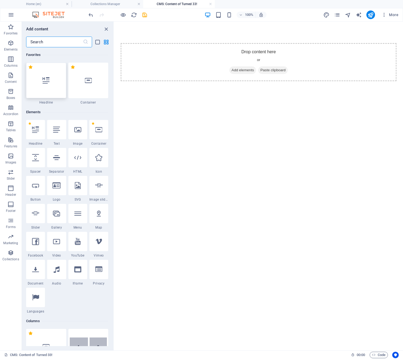
click at [39, 81] on div at bounding box center [46, 81] width 40 height 36
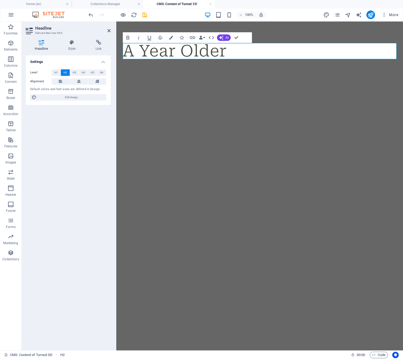
click at [157, 81] on html "Skip to main content A Year Older" at bounding box center [259, 51] width 287 height 59
click at [263, 81] on html "Skip to main content A Year Older" at bounding box center [259, 51] width 287 height 59
click at [142, 12] on icon "save" at bounding box center [145, 15] width 6 height 6
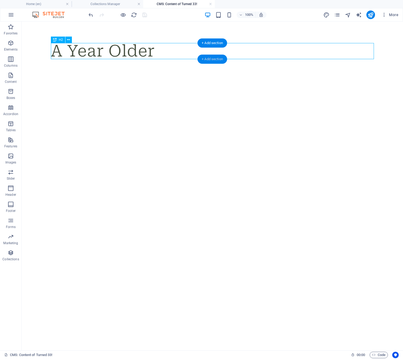
click at [206, 58] on div "+ Add section" at bounding box center [212, 59] width 30 height 9
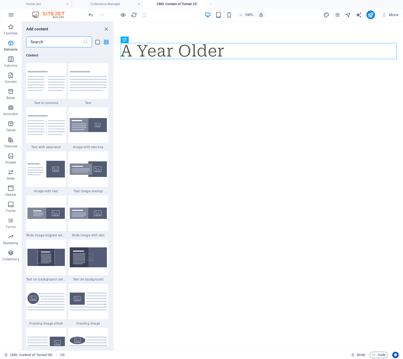
scroll to position [942, 0]
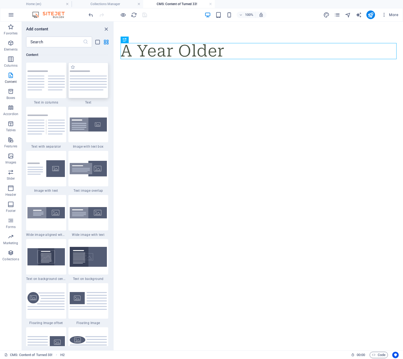
click at [82, 86] on img at bounding box center [88, 81] width 37 height 20
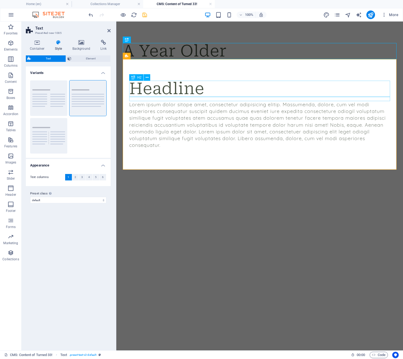
click at [191, 91] on div "Headline" at bounding box center [259, 89] width 261 height 16
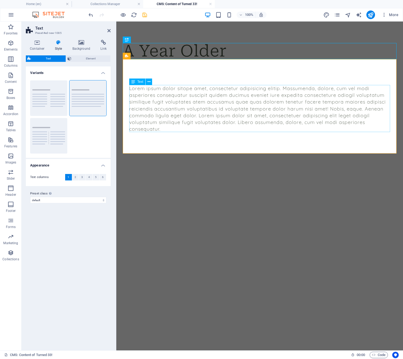
click at [174, 117] on div "Lorem ipsum dolor sitope amet, consectetur adipisicing elitip. Massumenda, dolo…" at bounding box center [259, 108] width 261 height 47
click at [184, 106] on div "Lorem ipsum dolor sitope amet, consectetur adipisicing elitip. Massumenda, dolo…" at bounding box center [259, 108] width 261 height 47
click at [156, 107] on div "Lorem ipsum dolor sitope amet, consectetur adipisicing elitip. Massumenda, dolo…" at bounding box center [259, 108] width 261 height 47
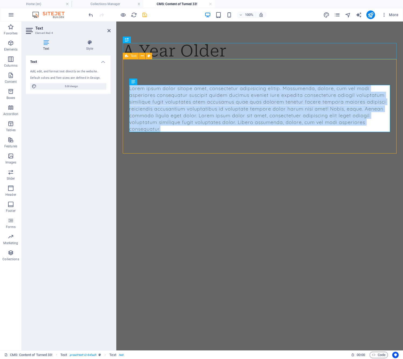
drag, startPoint x: 170, startPoint y: 130, endPoint x: 125, endPoint y: 87, distance: 61.3
click at [125, 87] on div "Lorem ipsum dolor sitope amet, consectetur adipisicing elitip. Massumenda, dolo…" at bounding box center [260, 106] width 274 height 95
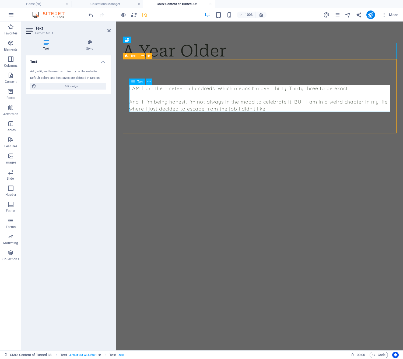
click at [222, 108] on p "And if I'm being honest, I'm not always in the mood to celebrate it. BUT I am i…" at bounding box center [259, 104] width 261 height 13
click at [278, 108] on p "And if I'm being honest, I'm not always in the mood to celebrate it. BUT I am i…" at bounding box center [259, 104] width 261 height 13
click at [289, 102] on p "And if I'm being honest, I'm not always in the mood to celebrate it. BUT I am i…" at bounding box center [259, 104] width 261 height 13
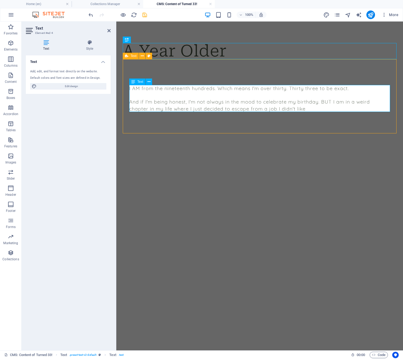
click at [306, 106] on p "And if I'm being honest, I'm not always in the mood to celebrate my birthday . …" at bounding box center [259, 104] width 261 height 13
click at [232, 108] on p "And if I'm being honest, I'm not always in the mood to celebrate my birthday . …" at bounding box center [259, 104] width 261 height 13
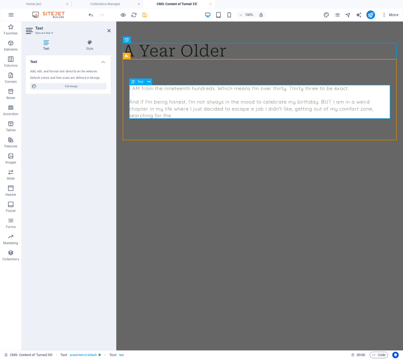
click at [320, 102] on p "And if I'm being honest, I'm not always in the mood to celebrate my birthday. B…" at bounding box center [259, 108] width 261 height 20
drag, startPoint x: 237, startPoint y: 114, endPoint x: 258, endPoint y: 126, distance: 24.0
click at [237, 114] on p "And if I'm being honest, I'm not always in the mood to celebrate my birthday. I…" at bounding box center [259, 108] width 261 height 20
drag, startPoint x: 309, startPoint y: 117, endPoint x: 322, endPoint y: 129, distance: 17.7
click at [309, 117] on p "And if I'm being honest, I'm not always in the mood to celebrate my birthday. I…" at bounding box center [259, 108] width 261 height 20
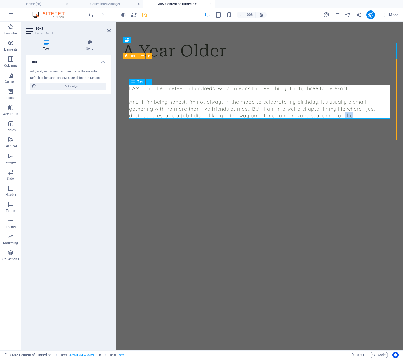
drag, startPoint x: 344, startPoint y: 115, endPoint x: 350, endPoint y: 115, distance: 5.7
click at [350, 115] on p "And if I'm being honest, I'm not always in the mood to celebrate my birthday. I…" at bounding box center [259, 108] width 261 height 20
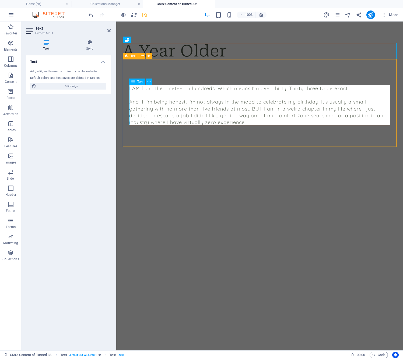
drag, startPoint x: 228, startPoint y: 110, endPoint x: 235, endPoint y: 124, distance: 16.2
click at [228, 110] on p "And if I'm being honest, I'm not always in the mood to celebrate my birthday. I…" at bounding box center [259, 111] width 261 height 27
click at [310, 115] on p "And if I'm being honest, I'm not always in the mood to celebrate my birthday. I…" at bounding box center [259, 111] width 261 height 27
click at [301, 119] on p "And if I'm being honest, I'm not always in the mood to celebrate my birthday. I…" at bounding box center [259, 111] width 261 height 27
drag, startPoint x: 254, startPoint y: 122, endPoint x: 275, endPoint y: 139, distance: 27.0
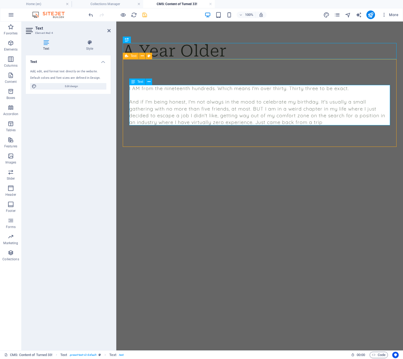
click at [254, 122] on p "And if I'm being honest, I'm not always in the mood to celebrate my birthday. I…" at bounding box center [259, 111] width 261 height 27
click at [343, 122] on p "And if I'm being honest, I'm not always in the mood to celebrate my birthday. I…" at bounding box center [259, 111] width 261 height 27
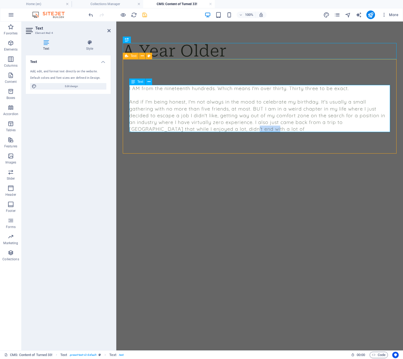
drag, startPoint x: 201, startPoint y: 130, endPoint x: 213, endPoint y: 136, distance: 13.8
click at [201, 130] on p "And if I'm being honest, I'm not always in the mood to celebrate my birthday. I…" at bounding box center [259, 115] width 261 height 34
click at [219, 108] on p "And if I'm being honest, I'm not always in the mood to celebrate my birthday. I…" at bounding box center [259, 115] width 261 height 34
click at [254, 109] on p "And if I'm being honest, I'm not always in the mood to celebrate my birthday. I…" at bounding box center [259, 115] width 261 height 34
click at [346, 109] on p "And if I'm being honest, I'm not always in the mood to celebrate my birthday. I…" at bounding box center [259, 115] width 261 height 34
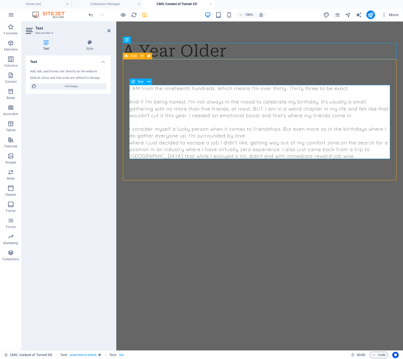
click at [330, 128] on p "I consider myself a lucky person when it comes to friendships. But even more so…" at bounding box center [259, 132] width 261 height 13
drag, startPoint x: 330, startPoint y: 128, endPoint x: 331, endPoint y: 133, distance: 5.4
click at [330, 128] on p "I consider myself a lucky person when it comes to friendships. But even more so…" at bounding box center [259, 132] width 261 height 13
click at [269, 136] on p "I consider myself a lucky person when it comes to friendships. But even more so…" at bounding box center [259, 132] width 261 height 13
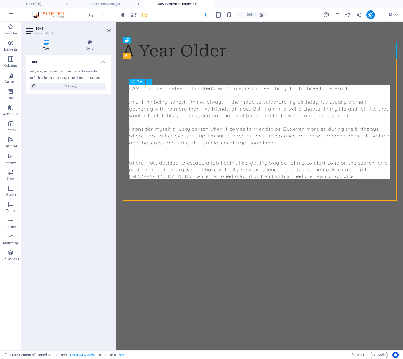
click at [386, 135] on p "I consider myself a lucky person when it comes to friendships. But even more so…" at bounding box center [259, 136] width 261 height 20
click at [311, 147] on p at bounding box center [259, 149] width 261 height 7
click at [287, 152] on p at bounding box center [259, 149] width 261 height 7
click at [281, 154] on p at bounding box center [259, 156] width 261 height 7
click at [143, 14] on icon "save" at bounding box center [145, 15] width 6 height 6
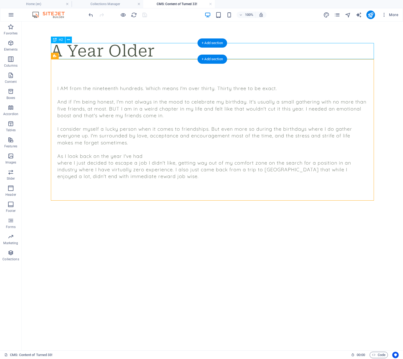
click at [163, 51] on div "A Year Older" at bounding box center [212, 51] width 323 height 16
click at [103, 52] on div "A Year Older" at bounding box center [212, 51] width 323 height 16
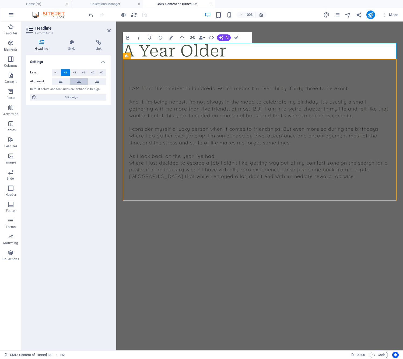
click at [72, 80] on button at bounding box center [79, 81] width 18 height 6
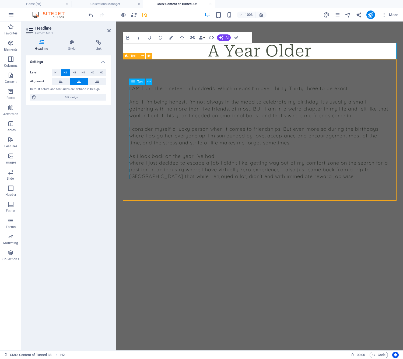
click at [243, 115] on div "I AM from the nineteenth hundreds. Which means I'm over thirty. Thirty three to…" at bounding box center [259, 132] width 261 height 95
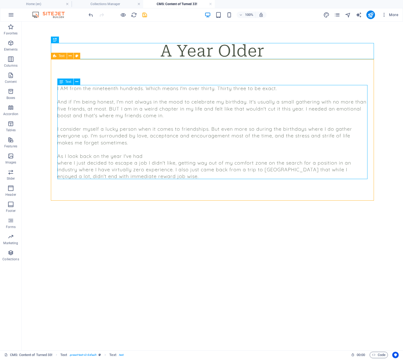
click at [100, 144] on div "I AM from the nineteenth hundreds. Which means I'm over thirty. Thirty three to…" at bounding box center [212, 132] width 310 height 95
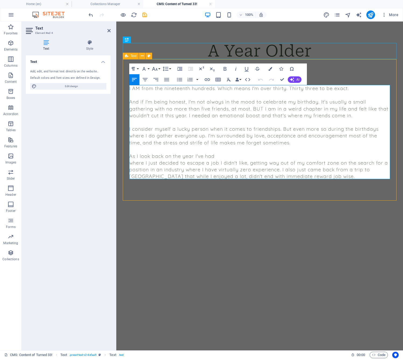
click at [228, 155] on p "As I look back on the year I've had" at bounding box center [259, 156] width 261 height 7
click at [281, 142] on p "I consider myself a lucky person when it comes to friendships. But even more so…" at bounding box center [259, 136] width 261 height 20
drag, startPoint x: 222, startPoint y: 142, endPoint x: 275, endPoint y: 141, distance: 52.8
click at [275, 141] on p "I consider myself a lucky person when it comes to friendships. But even more so…" at bounding box center [259, 136] width 261 height 20
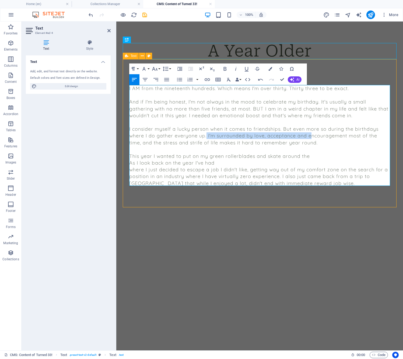
drag, startPoint x: 206, startPoint y: 136, endPoint x: 309, endPoint y: 133, distance: 102.8
click at [309, 133] on p "I consider myself a lucky person when it comes to friendships. But even more so…" at bounding box center [259, 136] width 261 height 20
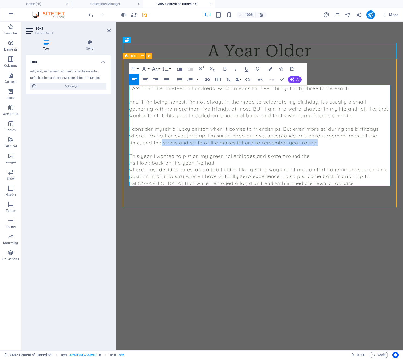
drag, startPoint x: 149, startPoint y: 143, endPoint x: 221, endPoint y: 145, distance: 72.7
click at [220, 145] on p "I consider myself a lucky person when it comes to friendships. But even more so…" at bounding box center [259, 136] width 261 height 20
click at [260, 160] on p "As I look back on the year I've had" at bounding box center [259, 163] width 261 height 7
drag, startPoint x: 140, startPoint y: 156, endPoint x: 191, endPoint y: 155, distance: 50.6
click at [191, 155] on p "This year I wanted to put on my green rollerblades and skate around the" at bounding box center [259, 156] width 261 height 7
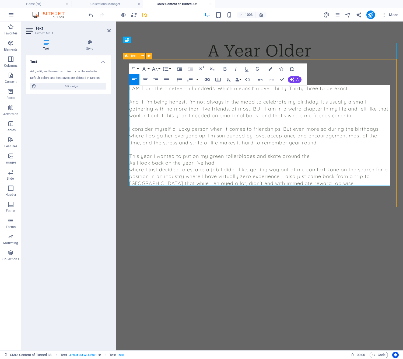
click at [327, 155] on p "This year I wanted to put on my green rollerblades and skate around the" at bounding box center [259, 156] width 261 height 7
drag, startPoint x: 156, startPoint y: 156, endPoint x: 309, endPoint y: 157, distance: 153.1
click at [309, 157] on p "This year I wanted to put on my green rollerblades and skate around the" at bounding box center [259, 156] width 261 height 7
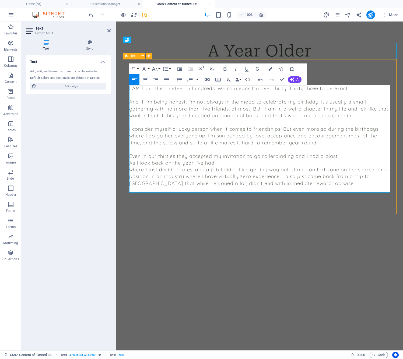
click at [143, 158] on p "Even in our thirties they accepted my invitation to go rollerblading and I had …" at bounding box center [259, 156] width 261 height 7
drag, startPoint x: 176, startPoint y: 157, endPoint x: 216, endPoint y: 175, distance: 43.8
click at [176, 157] on p "Even in our thirties they accepted my invitation to go rollerblading and I had …" at bounding box center [259, 156] width 261 height 7
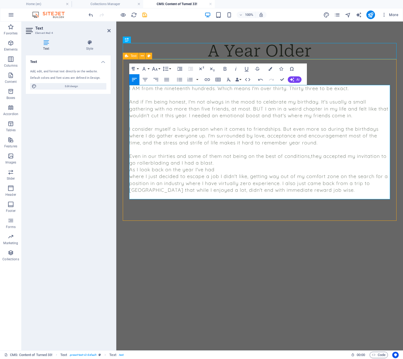
drag, startPoint x: 174, startPoint y: 156, endPoint x: 209, endPoint y: 173, distance: 39.6
click at [174, 156] on p "Even in our thirties and some of them not being on the best of conditions, they…" at bounding box center [259, 159] width 261 height 13
click at [182, 160] on p "Even in our thirties, and some of them not being on the best of conditions, the…" at bounding box center [259, 159] width 261 height 13
